Goal: Task Accomplishment & Management: Use online tool/utility

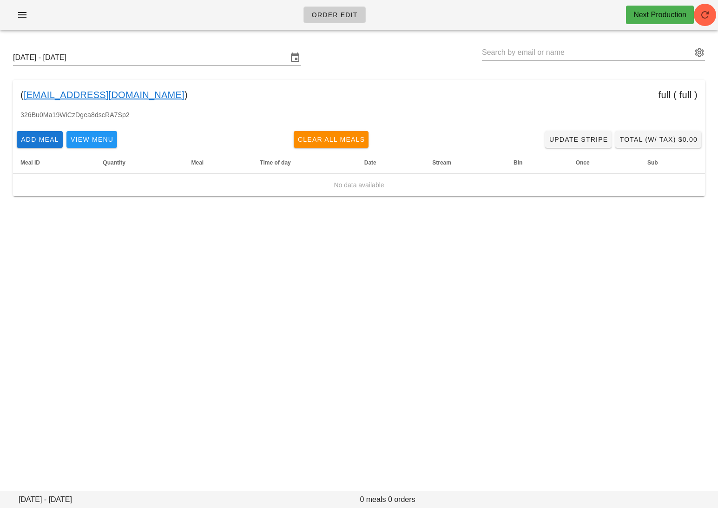
click at [635, 54] on input "text" at bounding box center [587, 52] width 210 height 15
paste input "[EMAIL_ADDRESS][DOMAIN_NAME]"
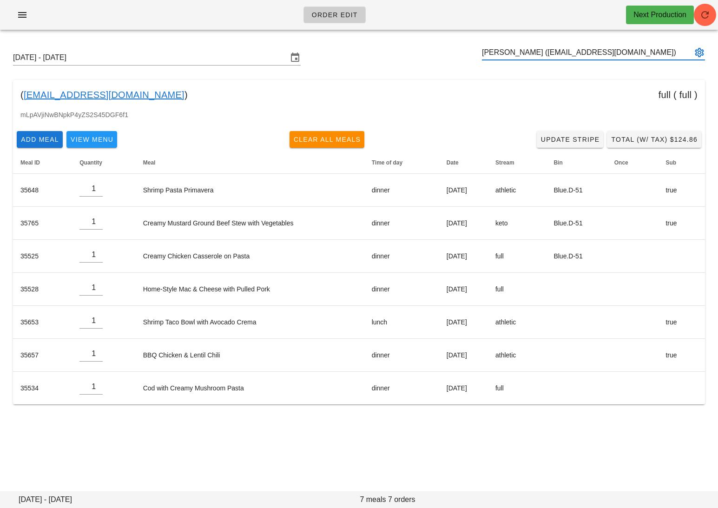
type input "[PERSON_NAME] ([EMAIL_ADDRESS][DOMAIN_NAME])"
click at [539, 58] on input "text" at bounding box center [587, 52] width 210 height 15
paste input "[EMAIL_ADDRESS][DOMAIN_NAME]"
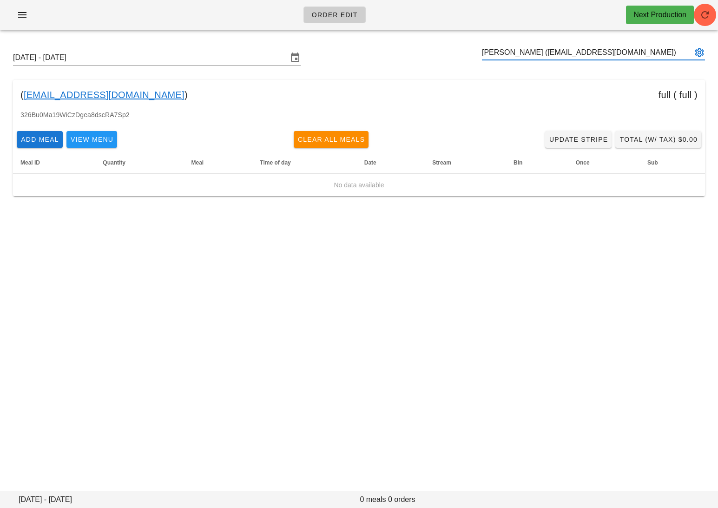
type input "[PERSON_NAME] ([EMAIL_ADDRESS][DOMAIN_NAME])"
click at [96, 91] on link "[EMAIL_ADDRESS][DOMAIN_NAME]" at bounding box center [104, 94] width 161 height 15
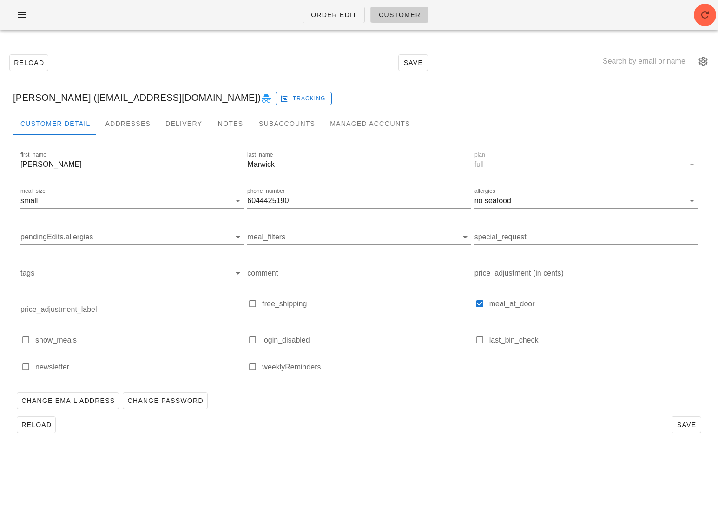
click at [261, 100] on icon at bounding box center [266, 98] width 11 height 11
click at [346, 16] on span "Order Edit" at bounding box center [334, 14] width 46 height 7
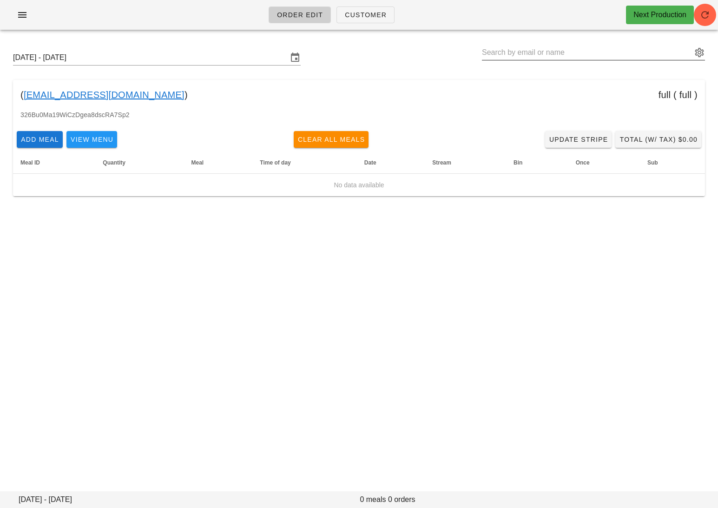
click at [639, 53] on input "text" at bounding box center [587, 52] width 210 height 15
paste input "[EMAIL_ADDRESS][DOMAIN_NAME]"
type input "[PERSON_NAME] ([EMAIL_ADDRESS][DOMAIN_NAME])"
